Goal: Obtain resource: Obtain resource

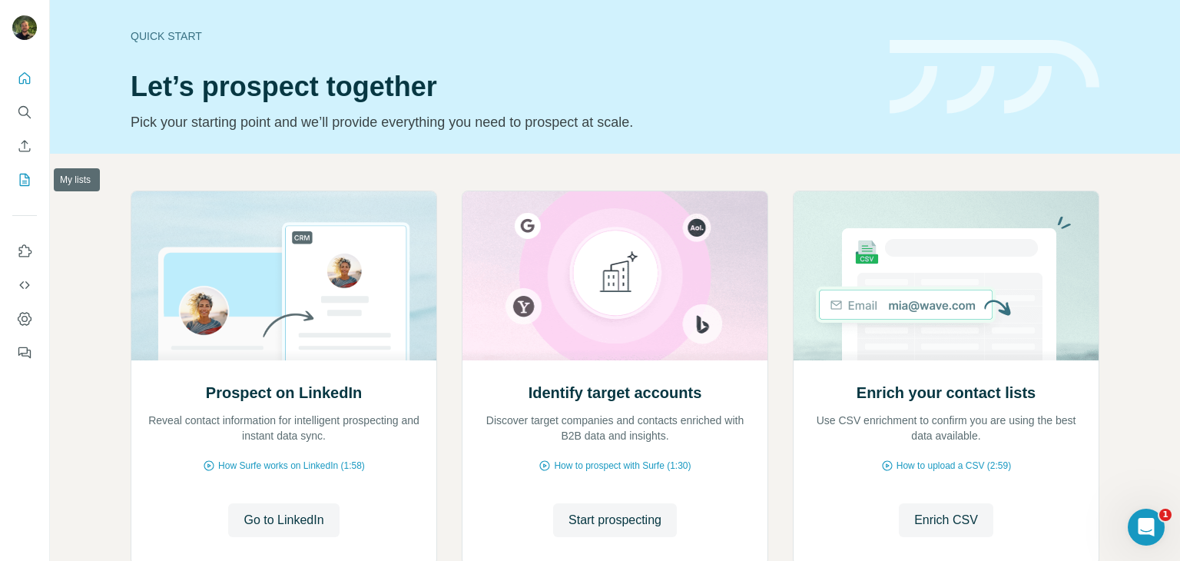
click at [25, 179] on icon "My lists" at bounding box center [24, 179] width 15 height 15
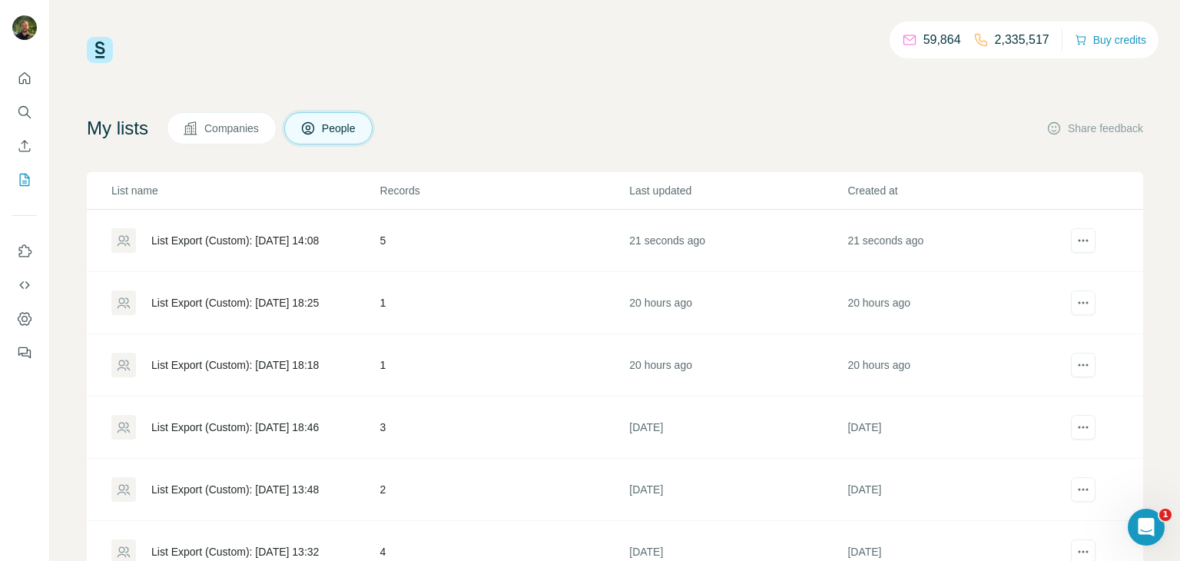
click at [271, 239] on div "List Export (Custom): [DATE] 14:08" at bounding box center [234, 240] width 167 height 15
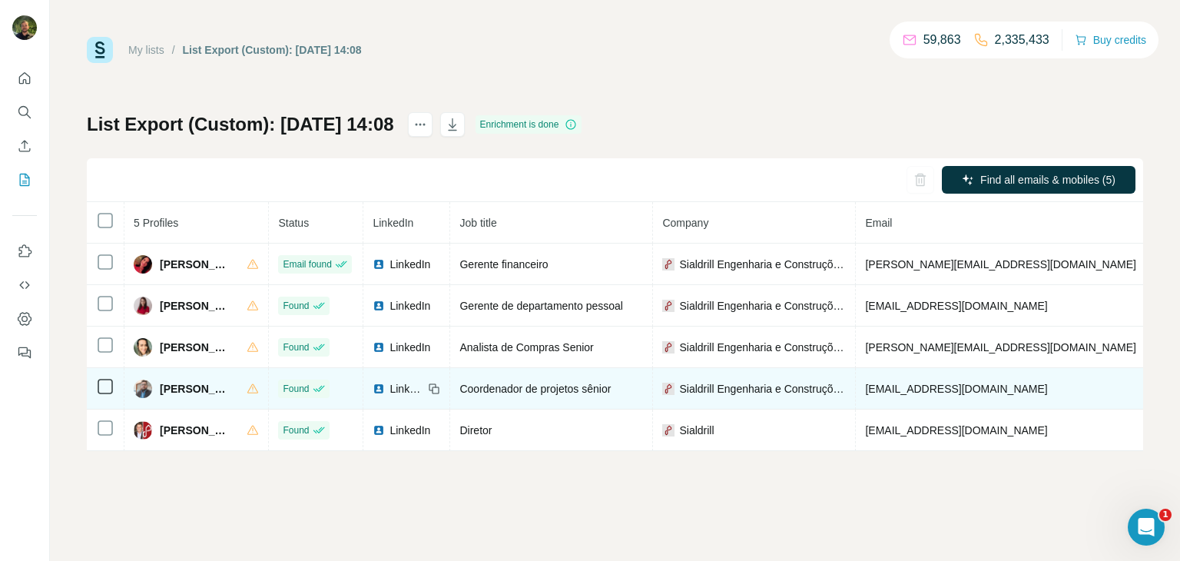
copy span "[PHONE_NUMBER]"
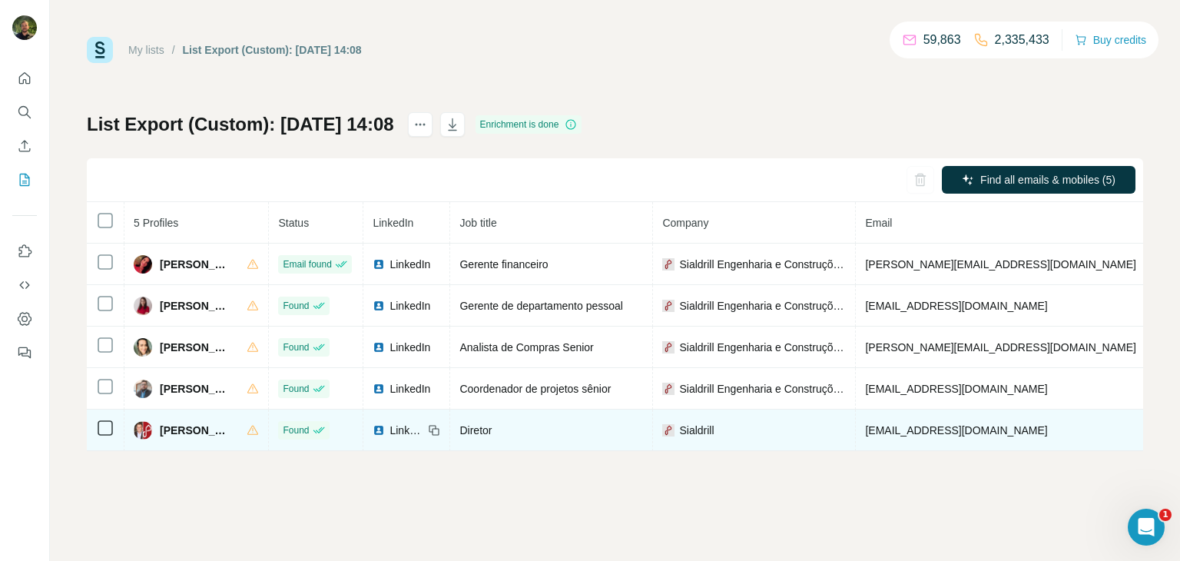
copy span "[PHONE_NUMBER]"
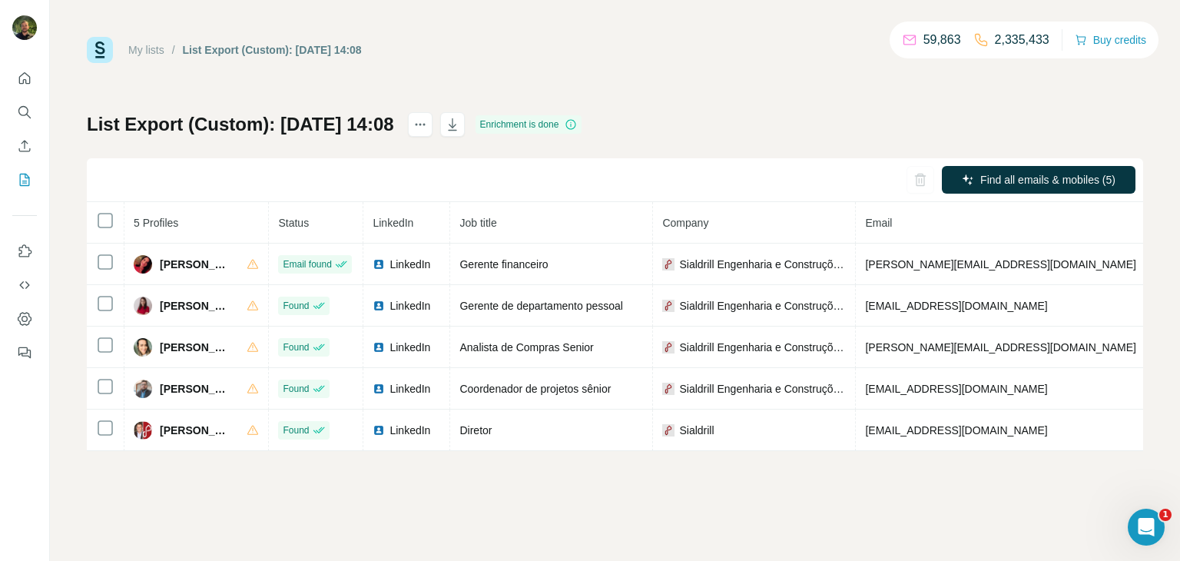
click at [657, 492] on div "My lists / List Export (Custom): [DATE] 14:08 59,863 2,335,433 Buy credits List…" at bounding box center [615, 280] width 1130 height 561
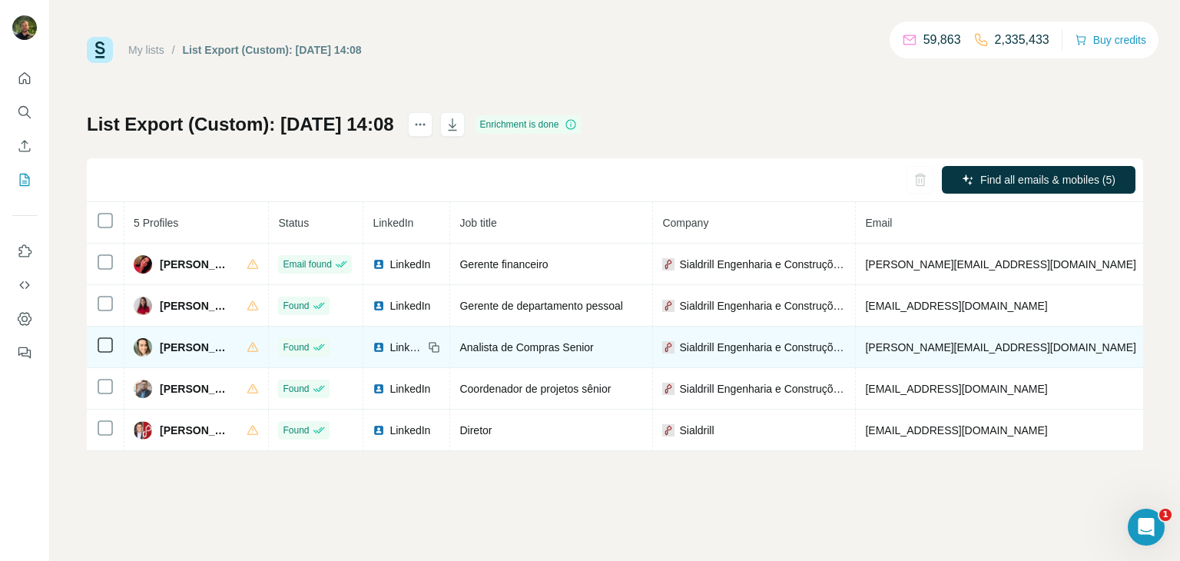
copy span "[PHONE_NUMBER]"
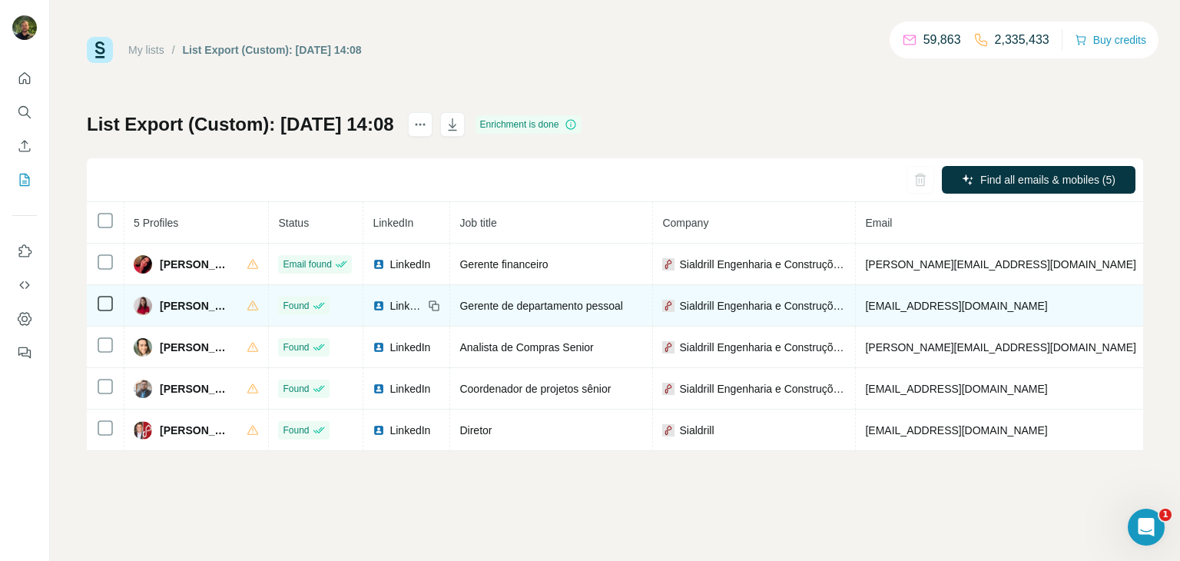
copy span "[PHONE_NUMBER]"
click at [918, 309] on span "[EMAIL_ADDRESS][DOMAIN_NAME]" at bounding box center [956, 306] width 182 height 12
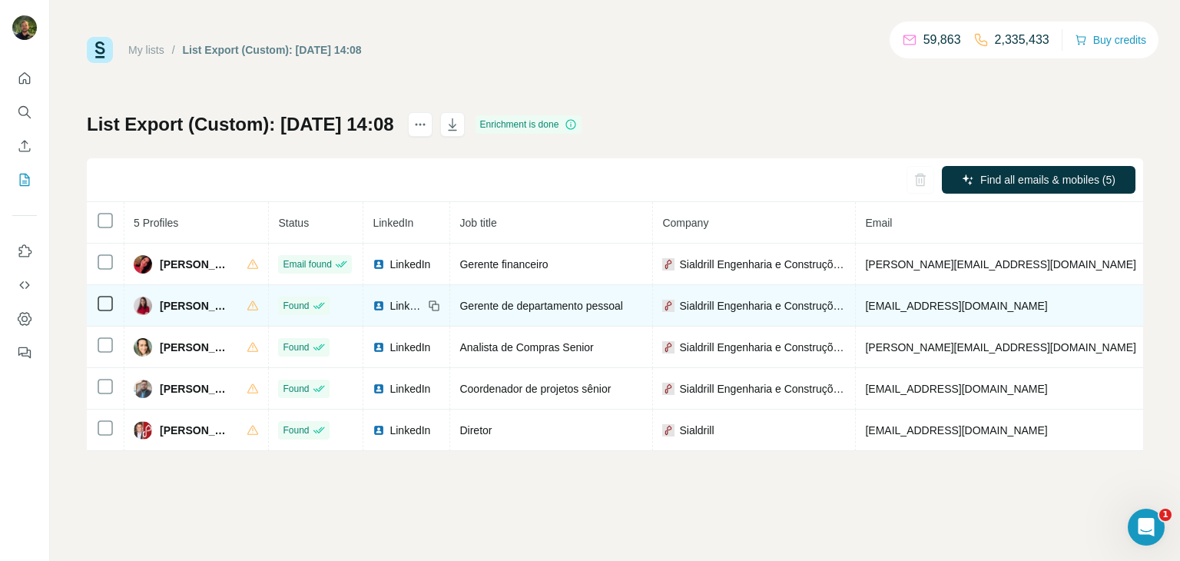
click at [918, 309] on span "[EMAIL_ADDRESS][DOMAIN_NAME]" at bounding box center [956, 306] width 182 height 12
copy span "[EMAIL_ADDRESS][DOMAIN_NAME]"
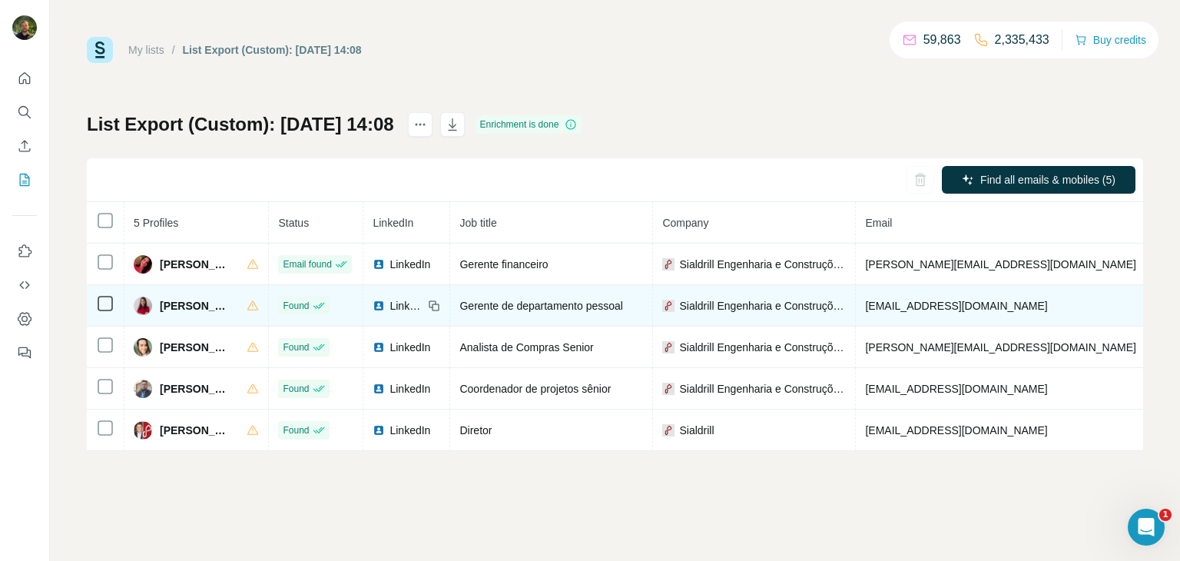
copy span "[PHONE_NUMBER]"
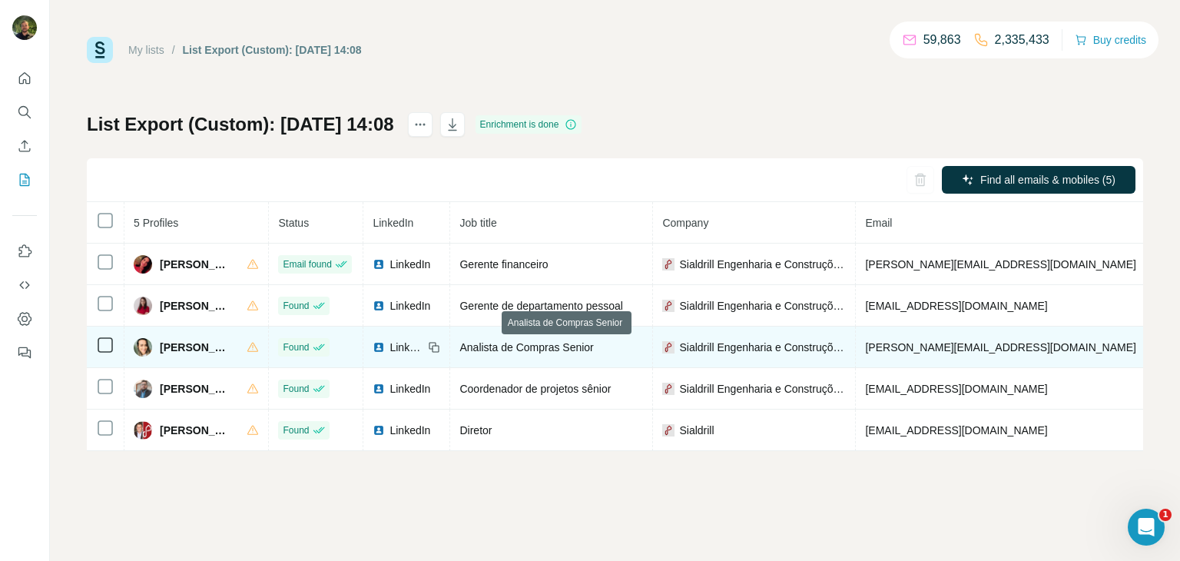
click at [558, 348] on span "Analista de Compras Senior" at bounding box center [526, 347] width 134 height 12
copy span "Analista de Compras Senior"
click at [959, 348] on span "[PERSON_NAME][EMAIL_ADDRESS][DOMAIN_NAME]" at bounding box center [1000, 347] width 270 height 12
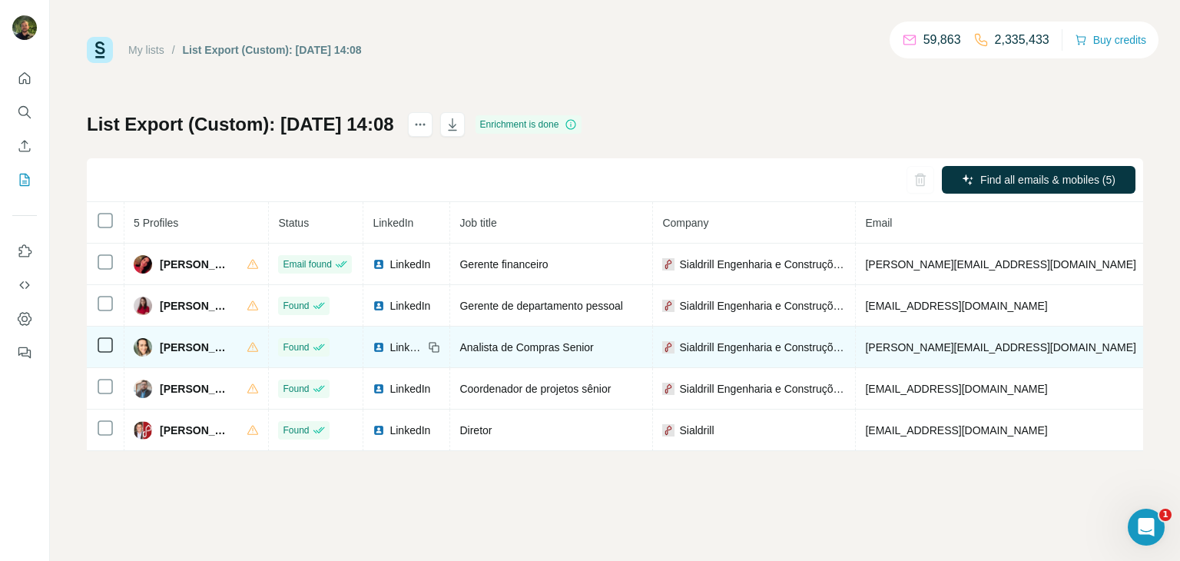
click at [959, 348] on span "[PERSON_NAME][EMAIL_ADDRESS][DOMAIN_NAME]" at bounding box center [1000, 347] width 270 height 12
copy span "[PERSON_NAME][EMAIL_ADDRESS][DOMAIN_NAME]"
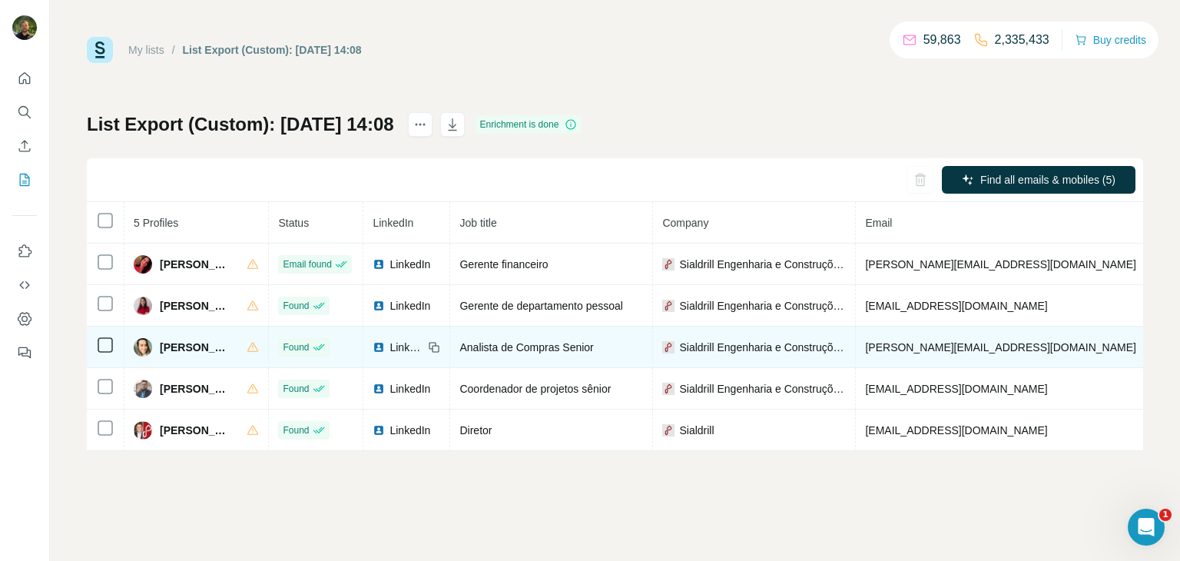
copy span "[PHONE_NUMBER]"
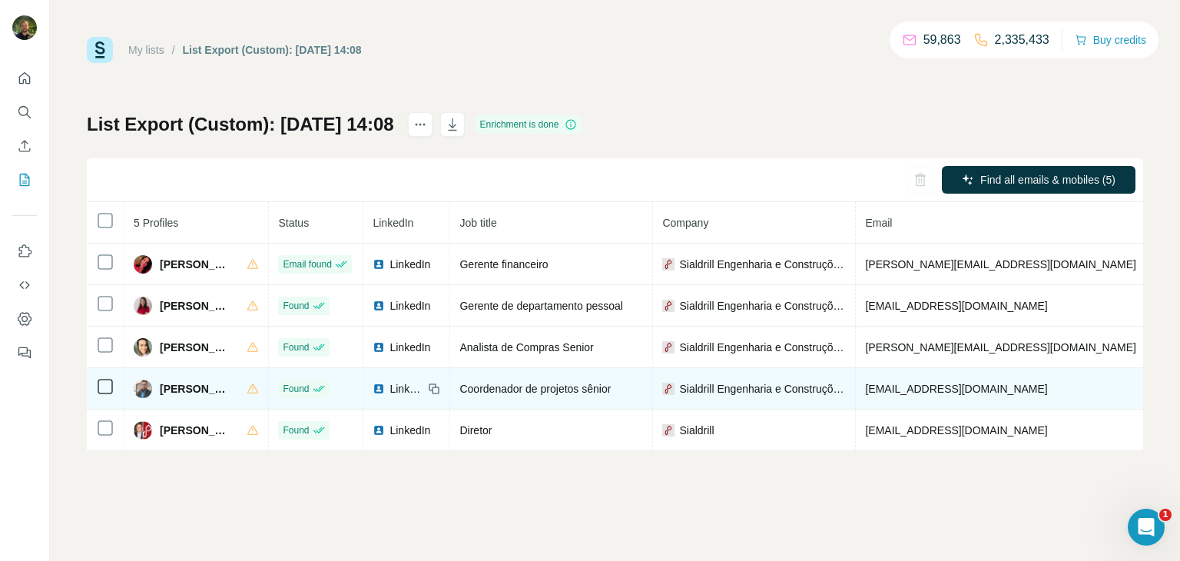
click at [491, 389] on span "Coordenador de projetos sênior" at bounding box center [534, 389] width 151 height 12
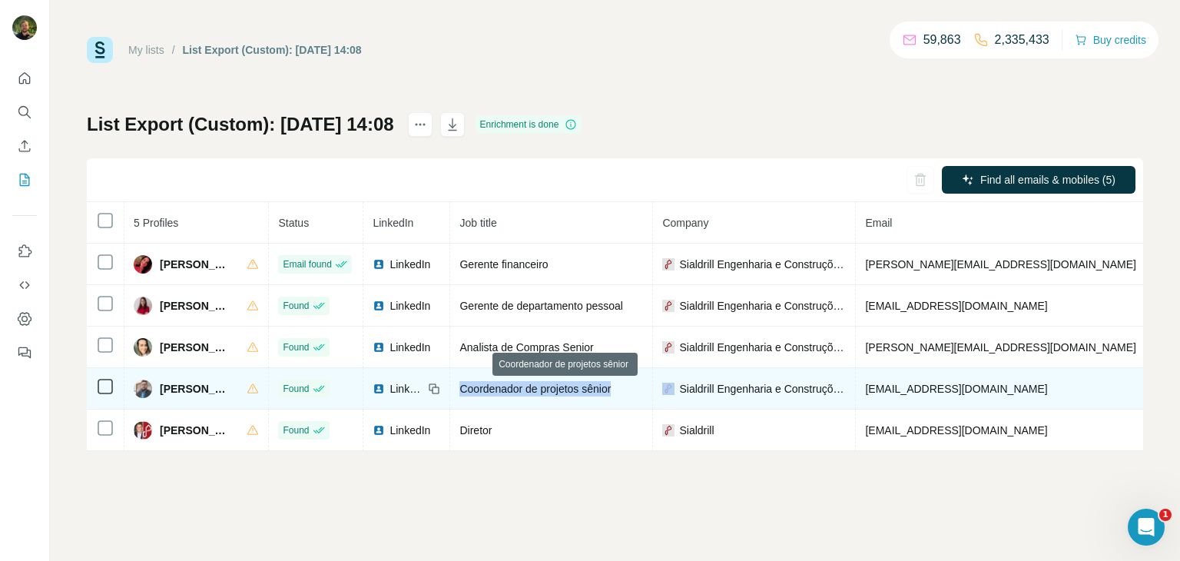
copy span "Coordenador de projetos sênior"
click at [945, 392] on span "[EMAIL_ADDRESS][DOMAIN_NAME]" at bounding box center [956, 389] width 182 height 12
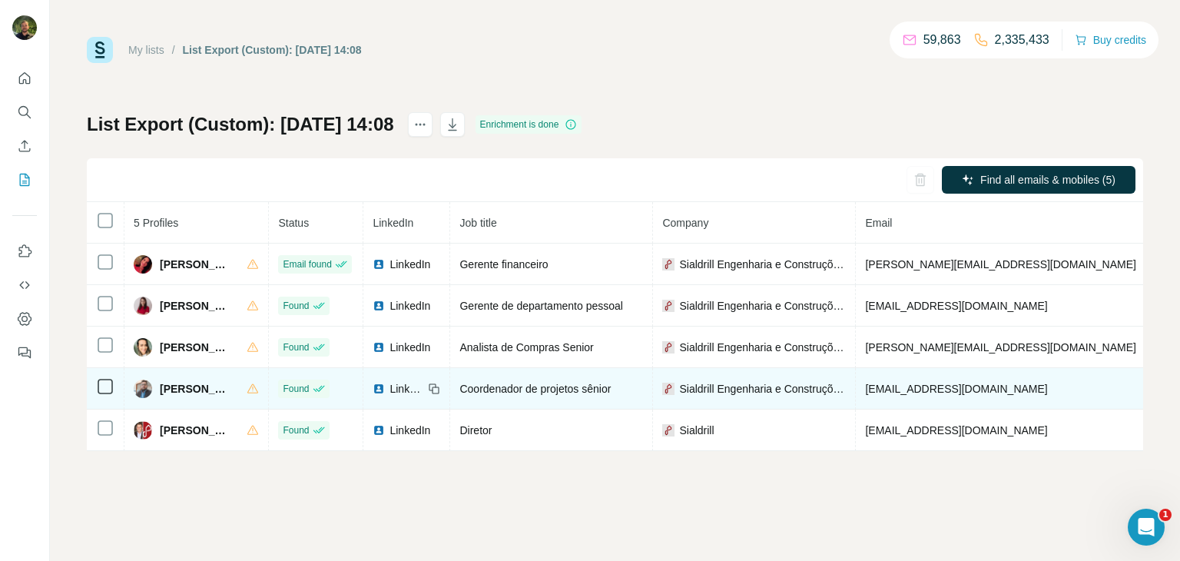
click at [945, 392] on span "[EMAIL_ADDRESS][DOMAIN_NAME]" at bounding box center [956, 389] width 182 height 12
